Goal: Transaction & Acquisition: Purchase product/service

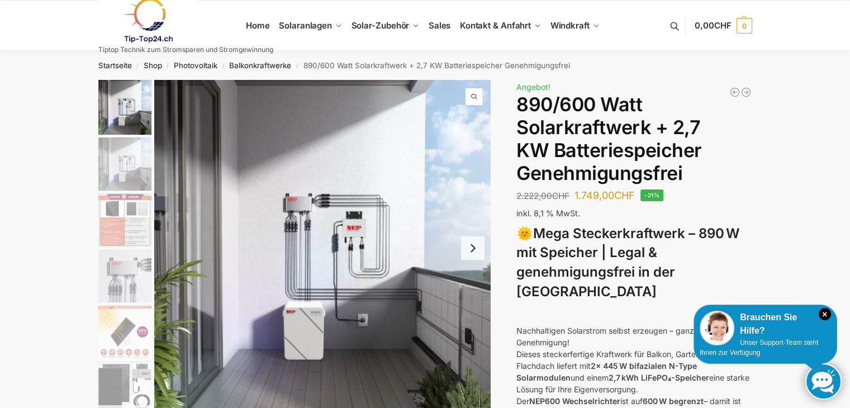
click at [829, 319] on div "Brauchen Sie Hilfe?" at bounding box center [764, 324] width 131 height 27
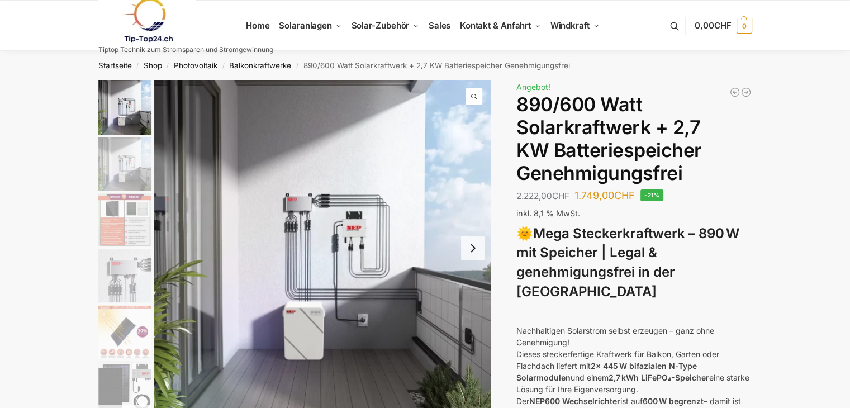
click at [361, 246] on img "1 / 12" at bounding box center [322, 248] width 336 height 336
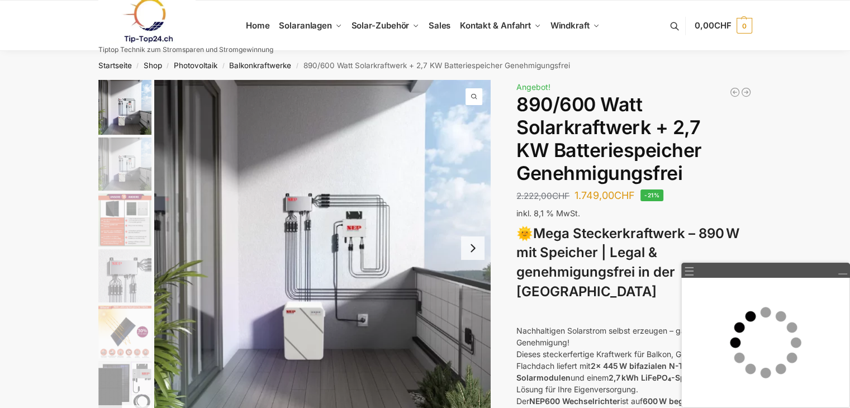
click at [478, 253] on button "Next slide" at bounding box center [472, 247] width 23 height 23
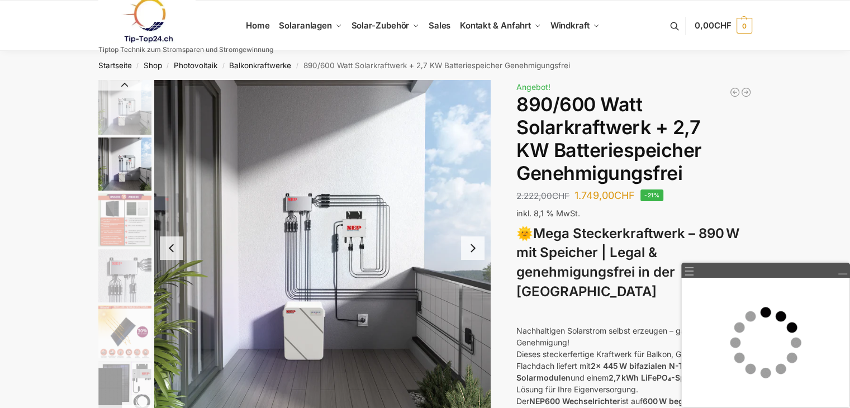
click at [476, 250] on button "Next slide" at bounding box center [472, 247] width 23 height 23
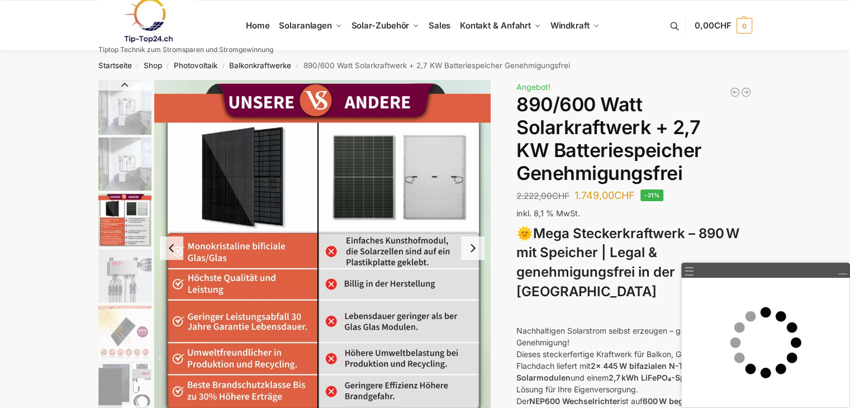
click at [476, 250] on button "Next slide" at bounding box center [472, 247] width 23 height 23
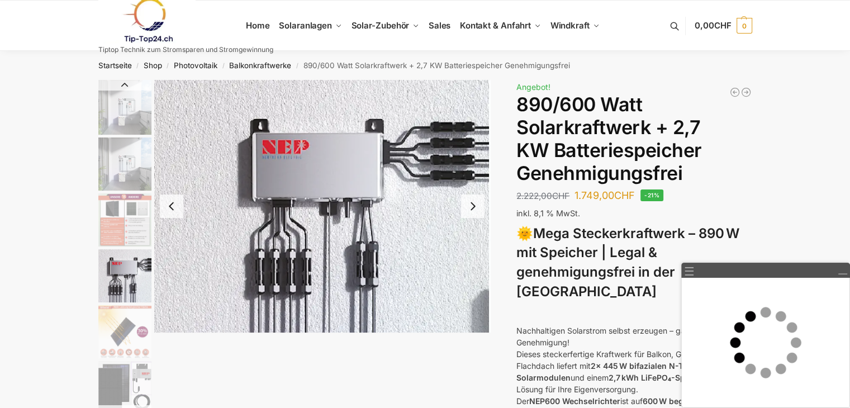
click at [476, 250] on img "4 / 12" at bounding box center [322, 206] width 336 height 253
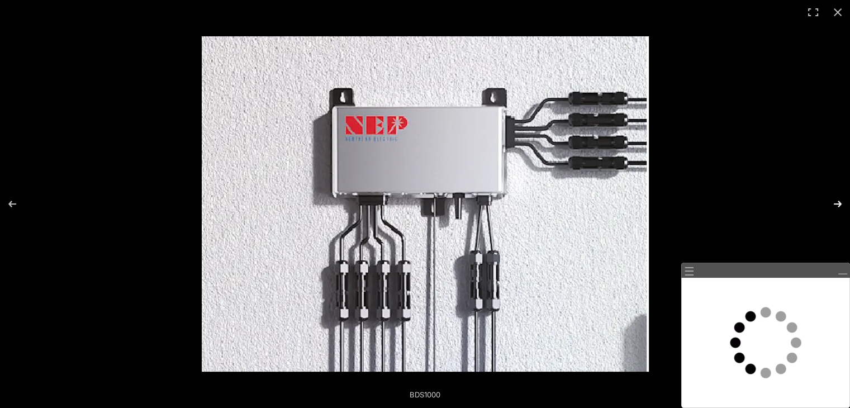
click at [839, 200] on button "Next (arrow right)" at bounding box center [830, 204] width 39 height 56
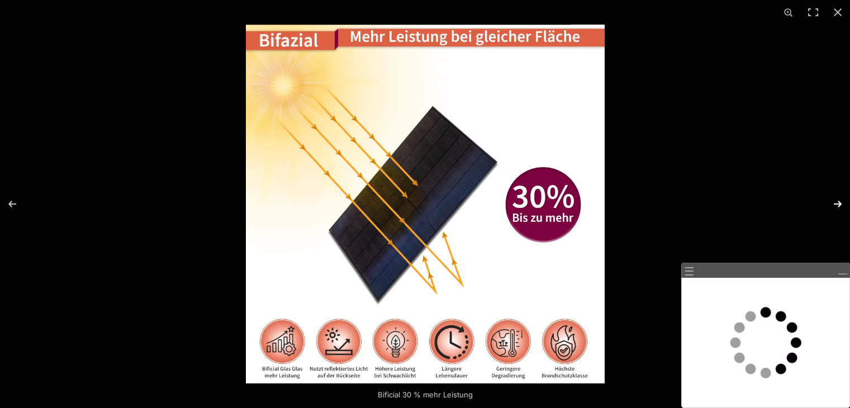
click at [839, 200] on button "Next (arrow right)" at bounding box center [830, 204] width 39 height 56
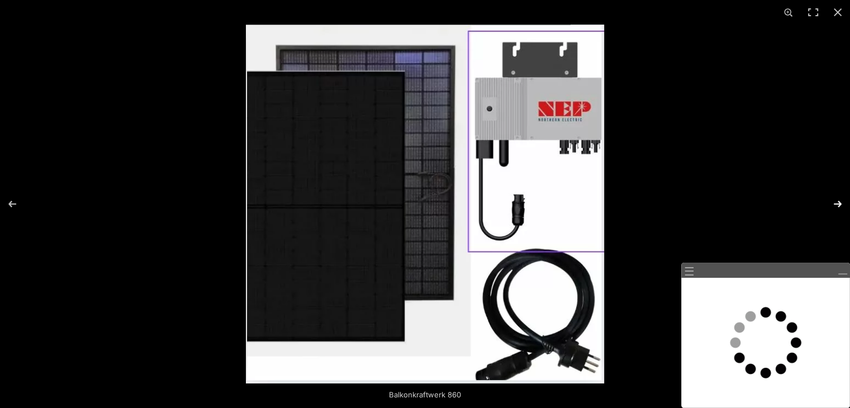
click at [839, 200] on button "Next (arrow right)" at bounding box center [830, 204] width 39 height 56
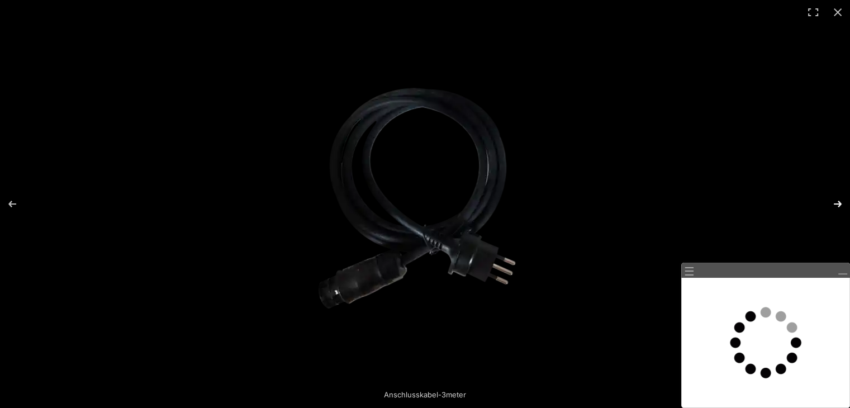
click at [836, 202] on button "Next (arrow right)" at bounding box center [830, 204] width 39 height 56
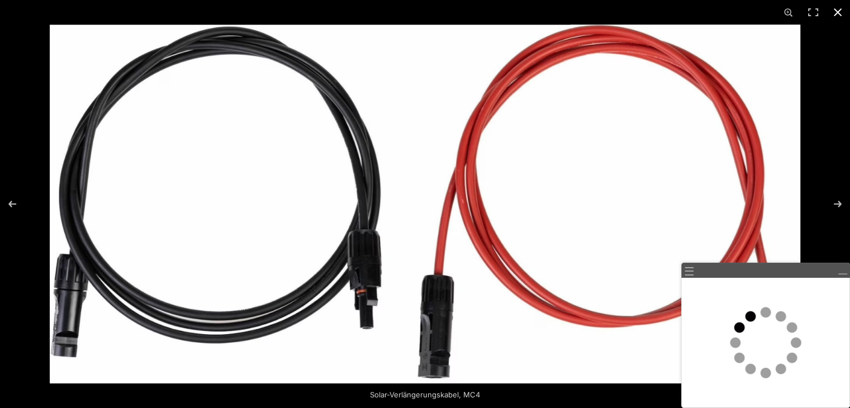
click at [841, 16] on button "Close (Esc)" at bounding box center [837, 12] width 25 height 25
